Goal: Information Seeking & Learning: Learn about a topic

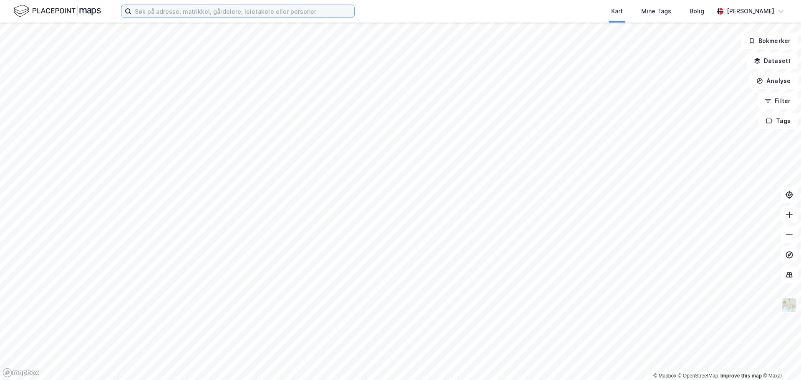
click at [187, 6] on input at bounding box center [242, 11] width 223 height 13
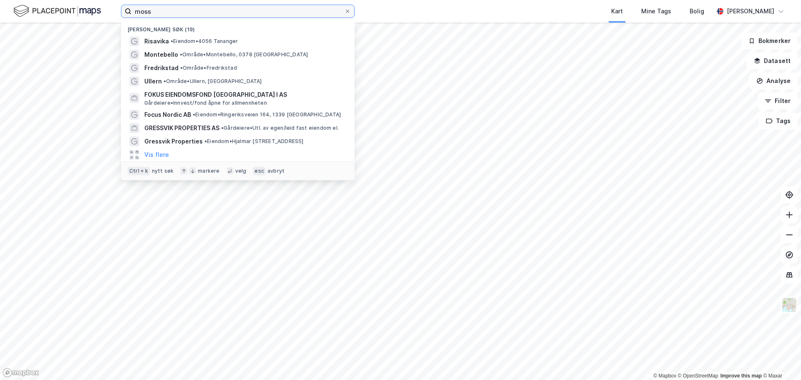
type input "moss"
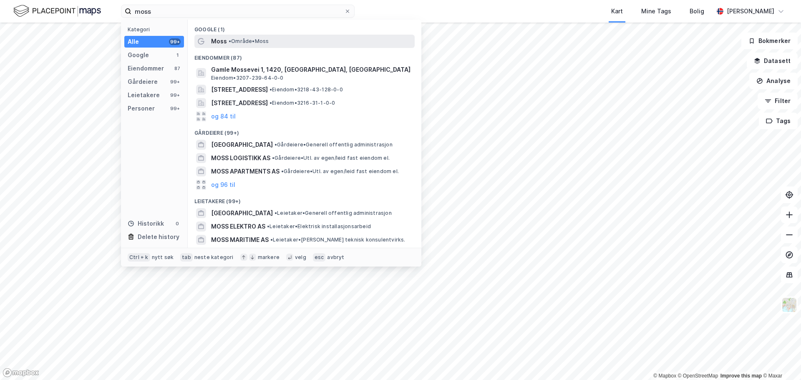
click at [251, 42] on span "• Område • Moss" at bounding box center [249, 41] width 40 height 7
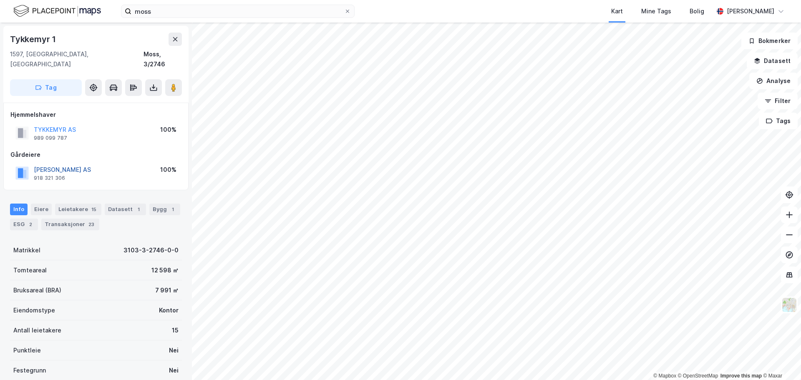
click at [0, 0] on button "[PERSON_NAME] AS" at bounding box center [0, 0] width 0 height 0
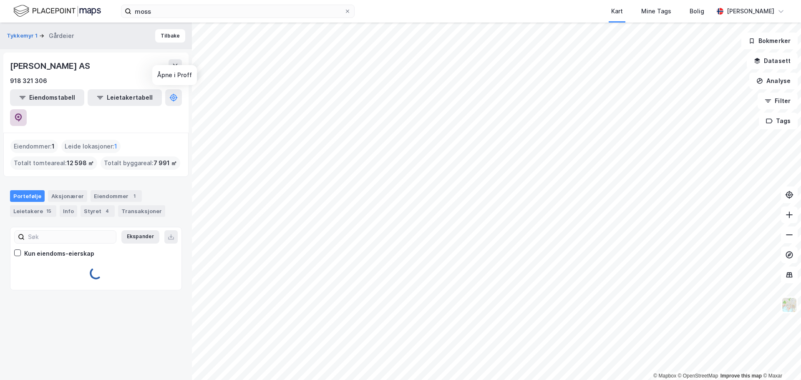
click at [22, 114] on icon at bounding box center [18, 118] width 7 height 8
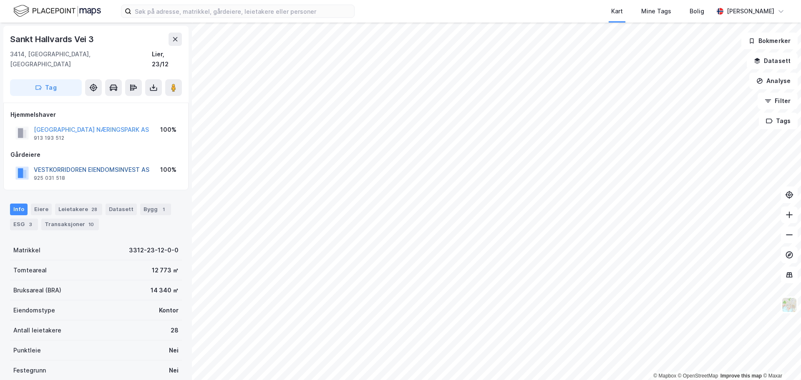
click at [0, 0] on button "VESTKORRIDOREN EIENDOMSINVEST AS" at bounding box center [0, 0] width 0 height 0
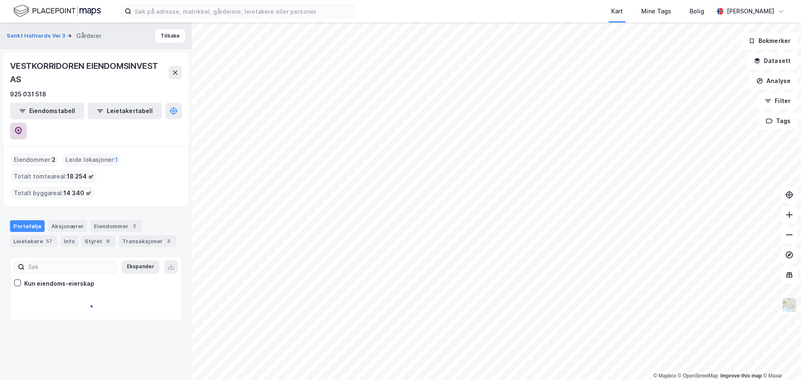
click at [22, 127] on icon at bounding box center [18, 131] width 7 height 8
